Goal: Navigation & Orientation: Go to known website

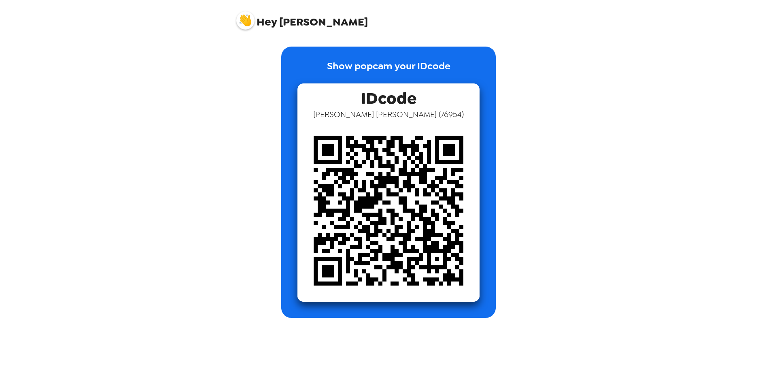
click at [324, 23] on span "Hey [PERSON_NAME]" at bounding box center [302, 17] width 132 height 20
